Goal: Task Accomplishment & Management: Use online tool/utility

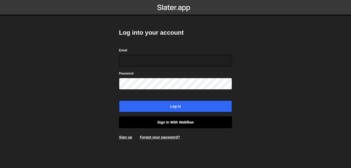
click at [167, 125] on link "Sign in with Webflow" at bounding box center [175, 122] width 113 height 12
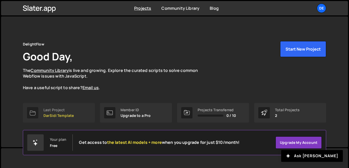
click at [62, 112] on div "Last Project" at bounding box center [58, 110] width 31 height 4
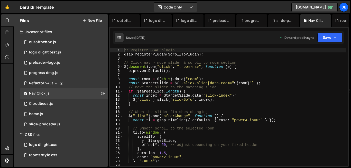
click at [95, 20] on button "New File" at bounding box center [91, 20] width 19 height 4
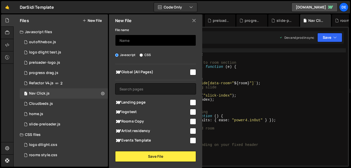
click at [149, 42] on input "text" at bounding box center [155, 40] width 81 height 11
type input "landing-page"
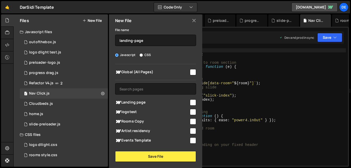
click at [190, 103] on input "checkbox" at bounding box center [193, 102] width 6 height 6
checkbox input "true"
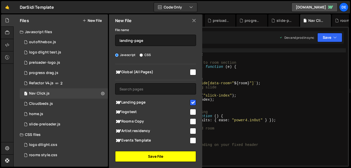
click at [178, 158] on button "Save File" at bounding box center [155, 156] width 81 height 11
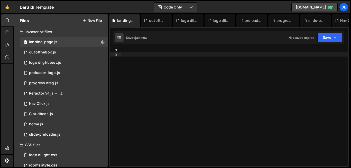
click at [159, 67] on div at bounding box center [234, 111] width 227 height 126
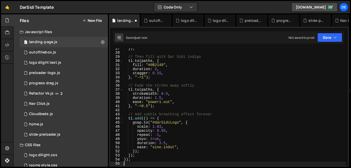
scroll to position [109, 0]
